Goal: Answer question/provide support

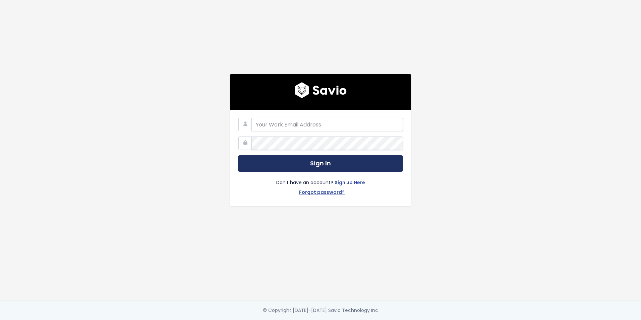
type input "daniel.ruiz@tai-software.com"
click at [301, 161] on button "Sign In" at bounding box center [320, 163] width 165 height 16
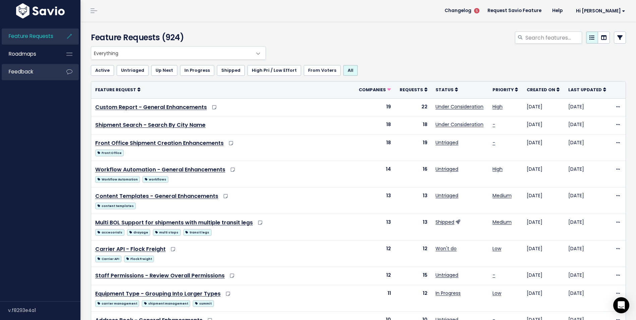
click at [31, 72] on span "Feedback" at bounding box center [21, 71] width 24 height 7
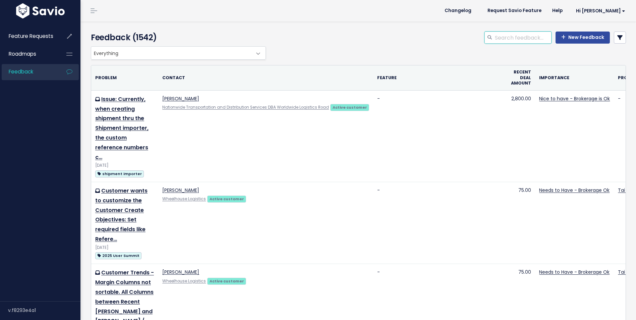
click at [504, 39] on input "search" at bounding box center [522, 38] width 57 height 12
type input "e"
type input "shipment type"
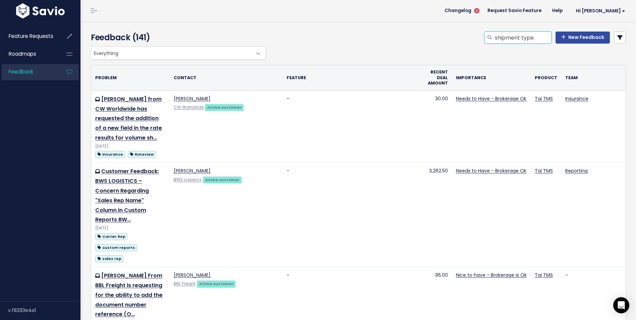
click at [524, 36] on input "shipment type" at bounding box center [522, 38] width 57 height 12
click at [528, 36] on input "shipment type" at bounding box center [522, 38] width 57 height 12
type input "intermodal"
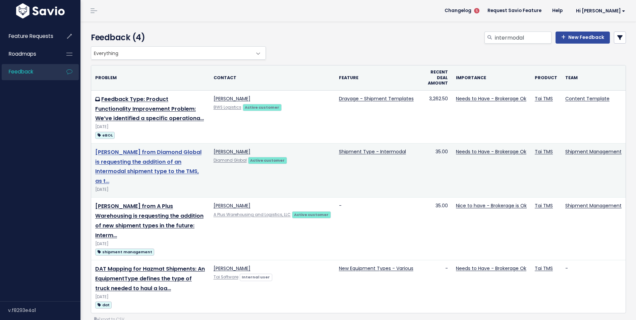
click at [147, 163] on link "[PERSON_NAME] from Diamond Global is requesting the addition of an Intermodal s…" at bounding box center [148, 166] width 106 height 37
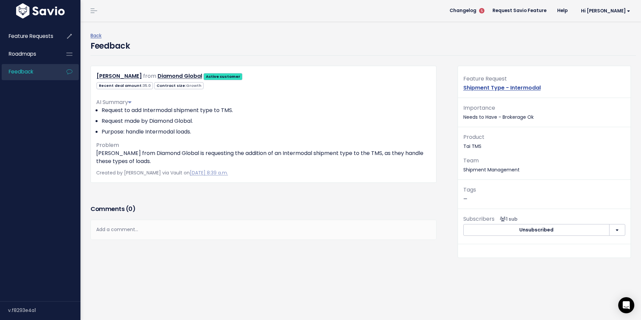
click at [175, 122] on li "Request made by Diamond Global." at bounding box center [266, 121] width 329 height 8
click at [171, 132] on li "Purpose: handle Intermodal loads." at bounding box center [266, 132] width 329 height 8
click at [129, 230] on div "Add a comment..." at bounding box center [264, 230] width 346 height 20
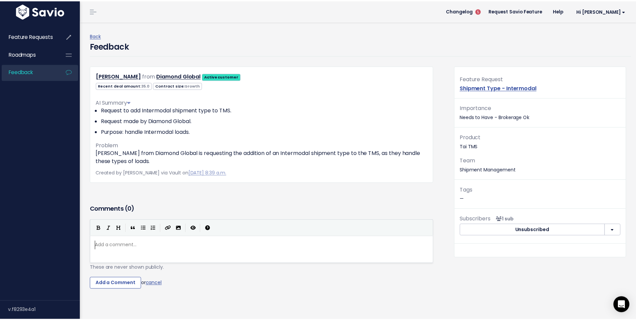
scroll to position [2, 0]
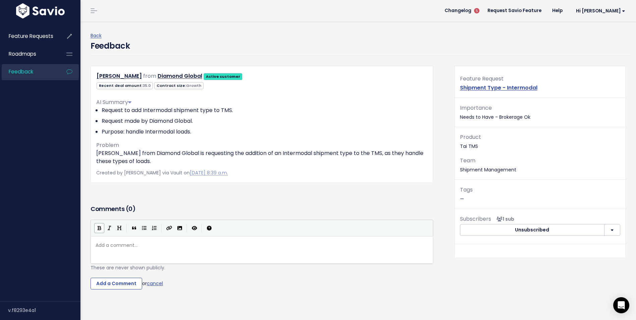
click at [101, 226] on icon "Bold" at bounding box center [100, 228] width 4 height 5
click at [101, 229] on icon "Bold" at bounding box center [100, 228] width 4 height 5
type textarea "********"
drag, startPoint x: 126, startPoint y: 245, endPoint x: 75, endPoint y: 240, distance: 50.9
